Goal: Transaction & Acquisition: Register for event/course

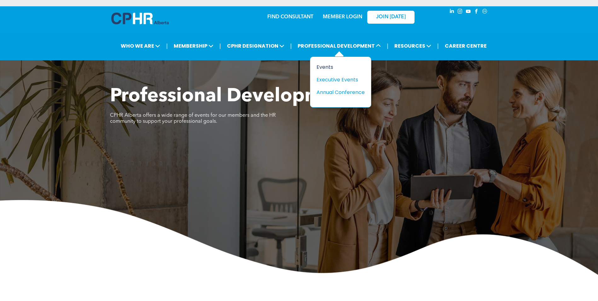
click at [331, 67] on div "Events" at bounding box center [337, 67] width 43 height 8
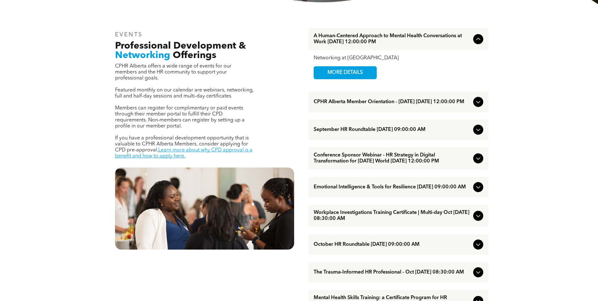
scroll to position [221, 0]
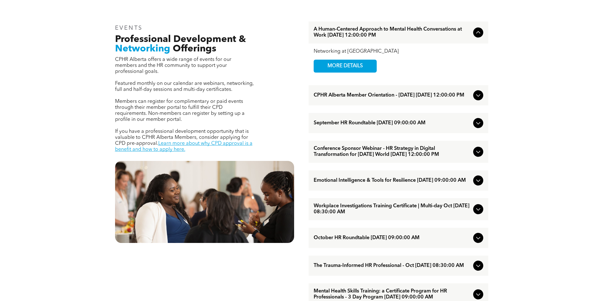
click at [379, 214] on span "Workplace Investigations Training Certificate | Multi-day Oct [DATE] 08:30:00 AM" at bounding box center [391, 209] width 157 height 12
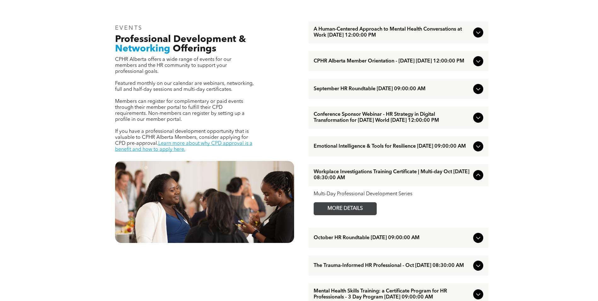
click at [354, 215] on span "MORE DETAILS" at bounding box center [345, 208] width 50 height 12
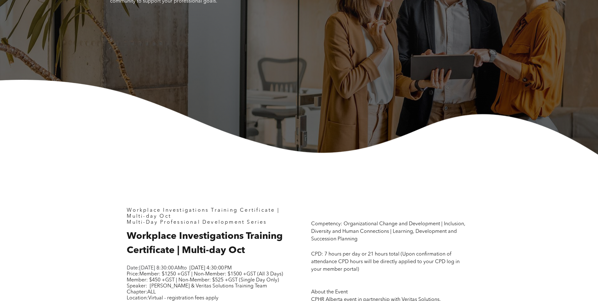
scroll to position [221, 0]
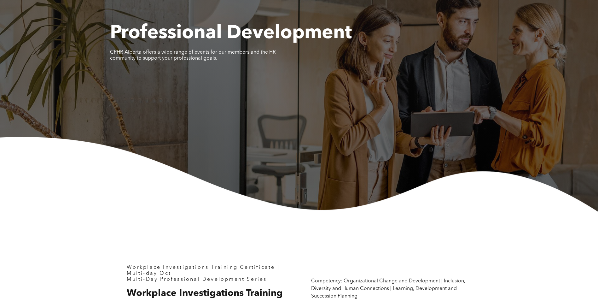
scroll to position [0, 0]
